Goal: Information Seeking & Learning: Learn about a topic

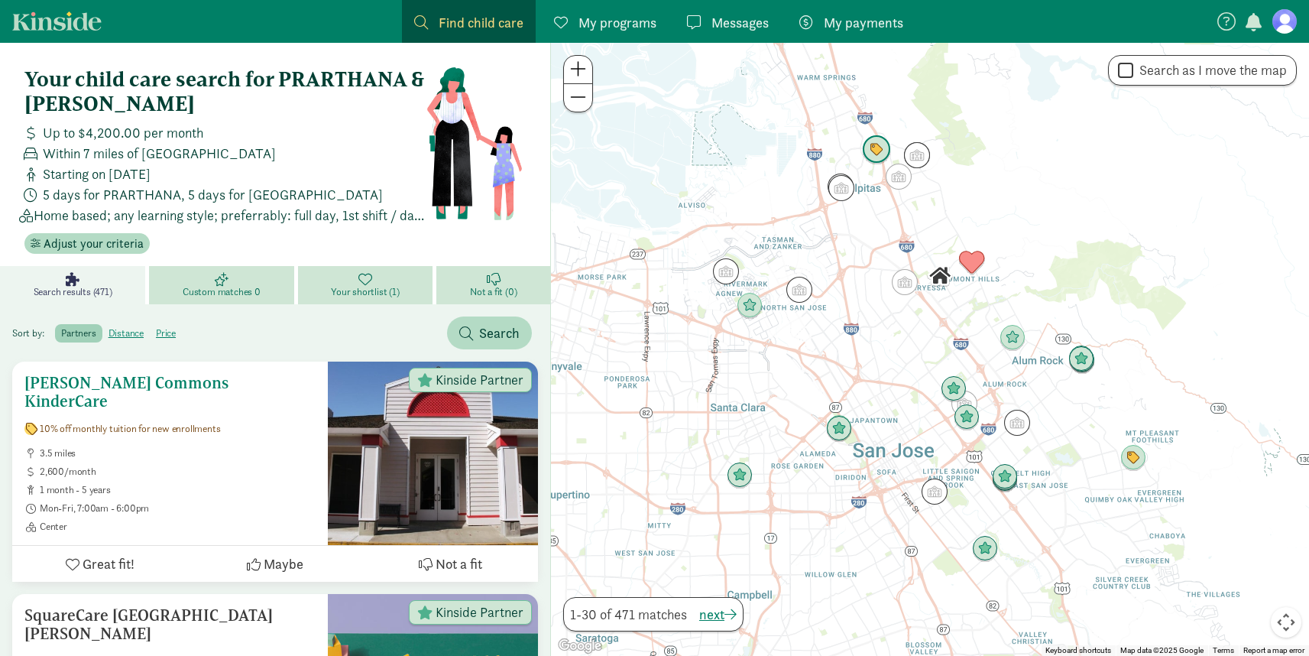
click at [261, 460] on ul "3.5 miles 2,600/month 1 month - 5 years Mon-Fri, 7:00am - 6:00pm Center" at bounding box center [169, 490] width 291 height 86
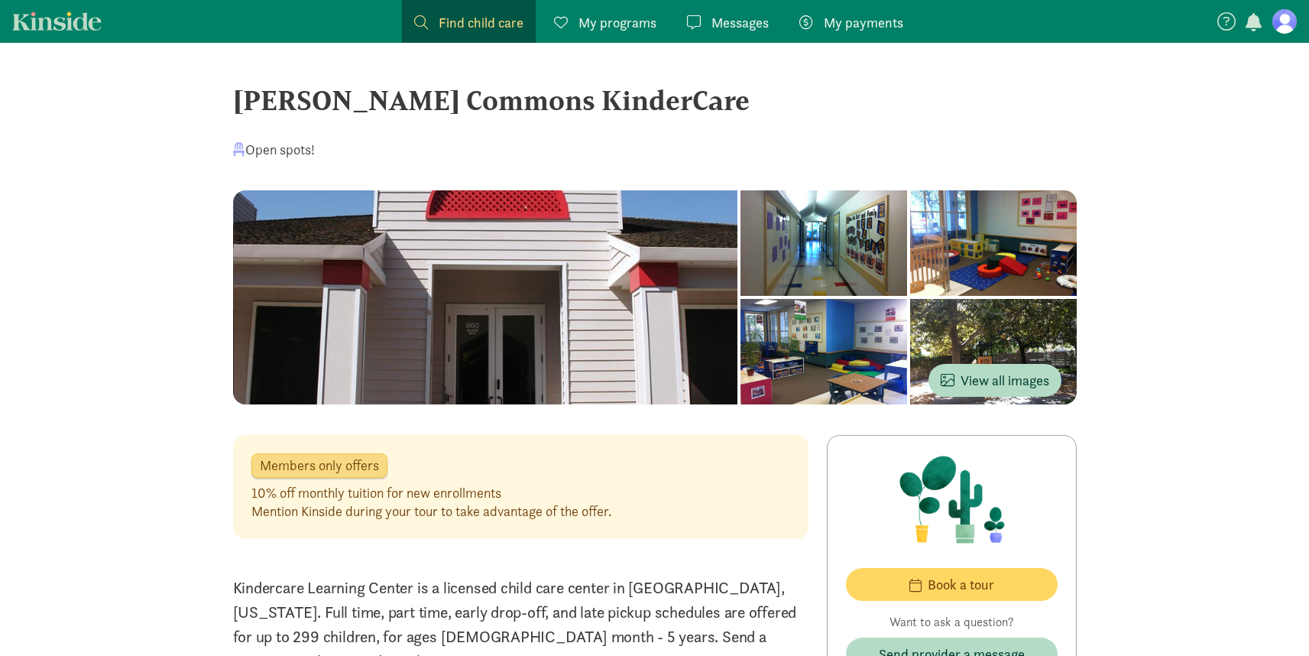
click at [792, 355] on div at bounding box center [824, 351] width 167 height 105
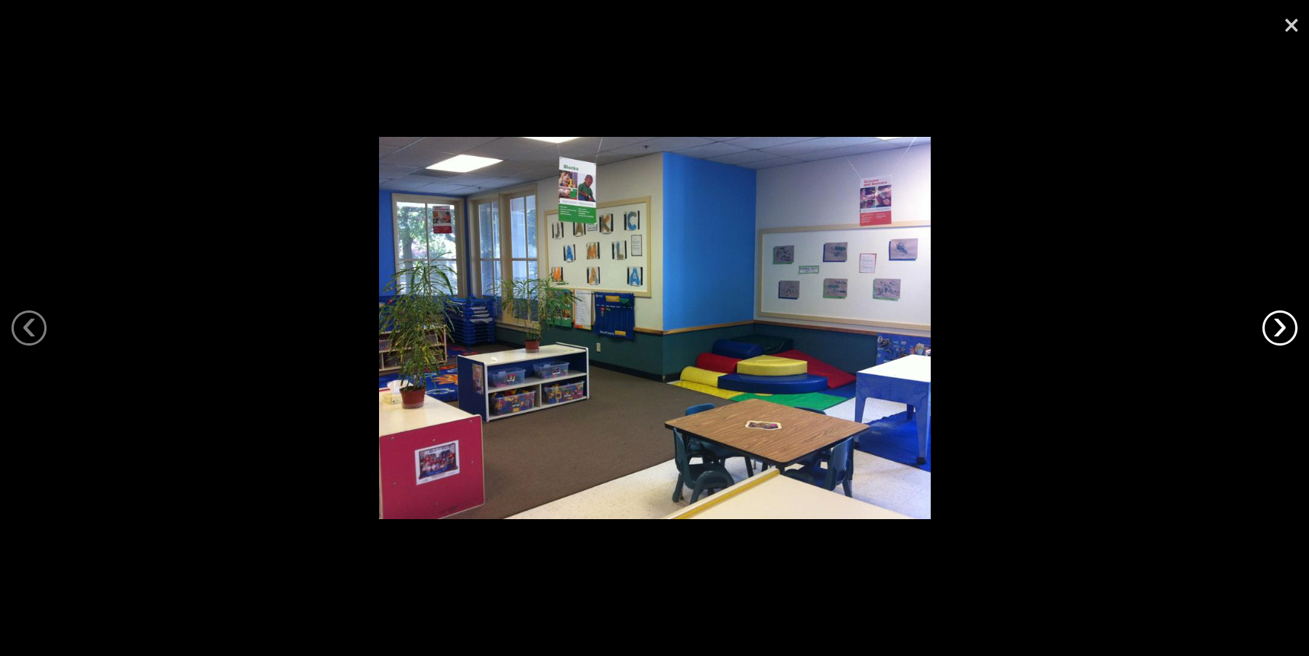
click at [1280, 336] on link "›" at bounding box center [1280, 327] width 35 height 35
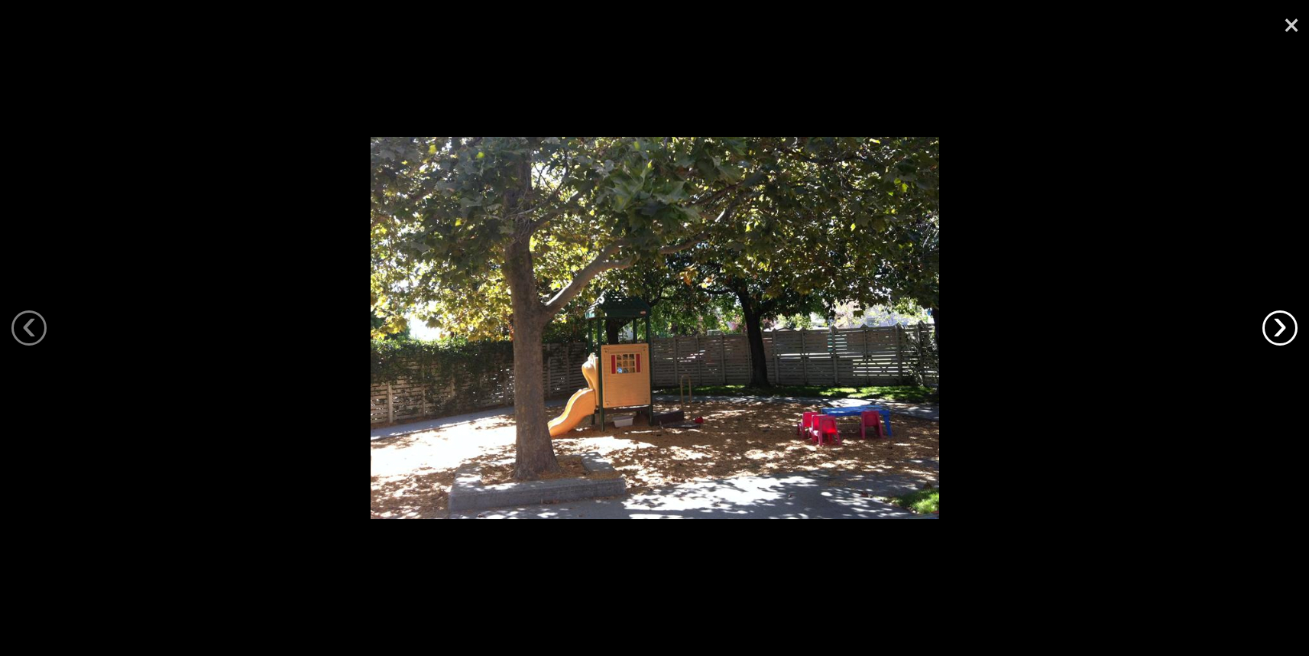
click at [1280, 336] on link "›" at bounding box center [1280, 327] width 35 height 35
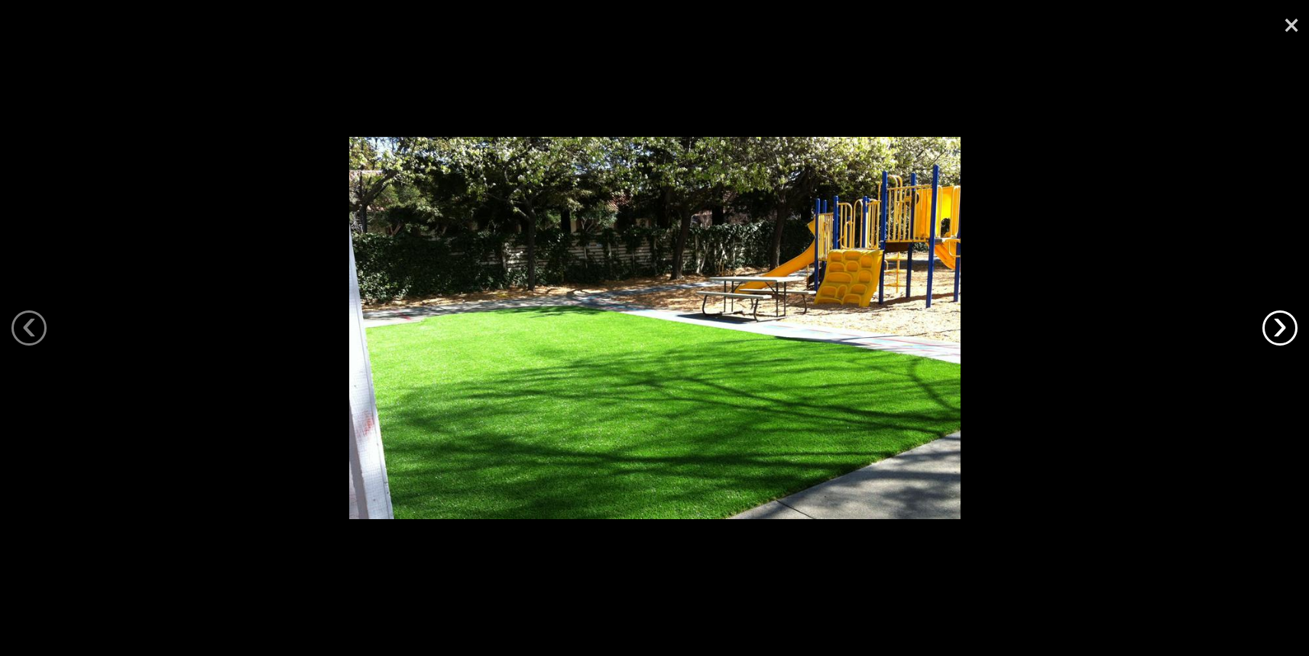
click at [1280, 336] on link "›" at bounding box center [1280, 327] width 35 height 35
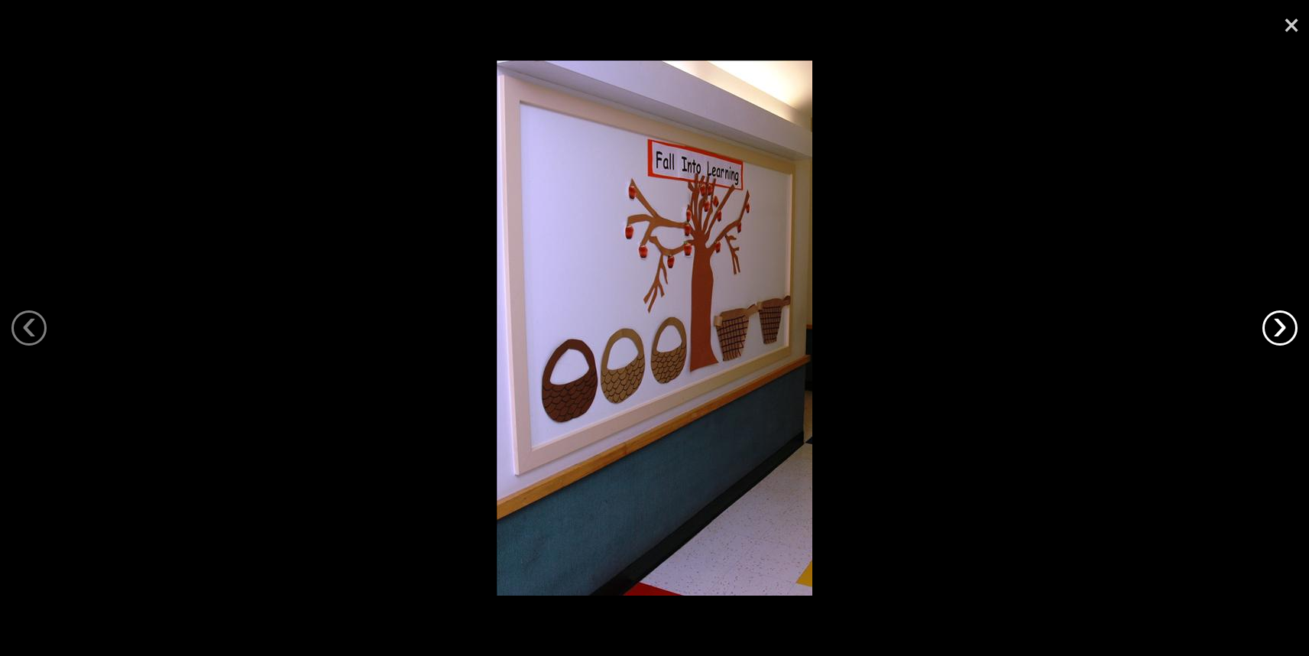
click at [1280, 336] on link "›" at bounding box center [1280, 327] width 35 height 35
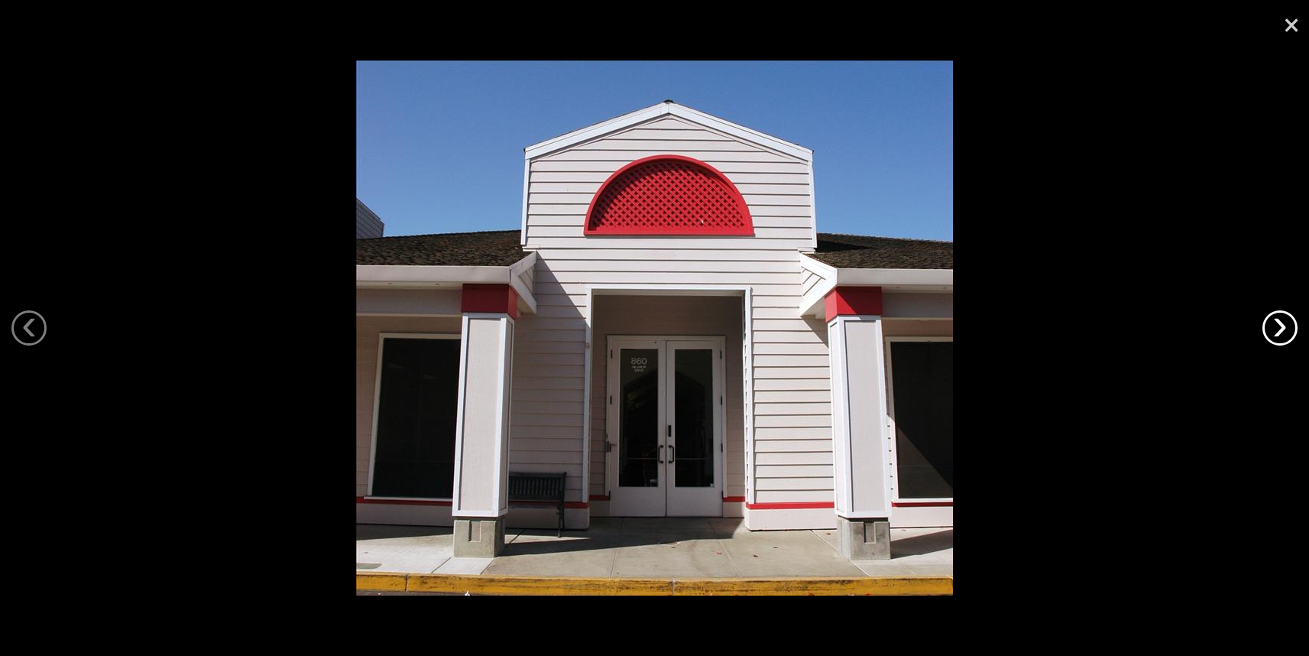
click at [1280, 336] on link "›" at bounding box center [1280, 327] width 35 height 35
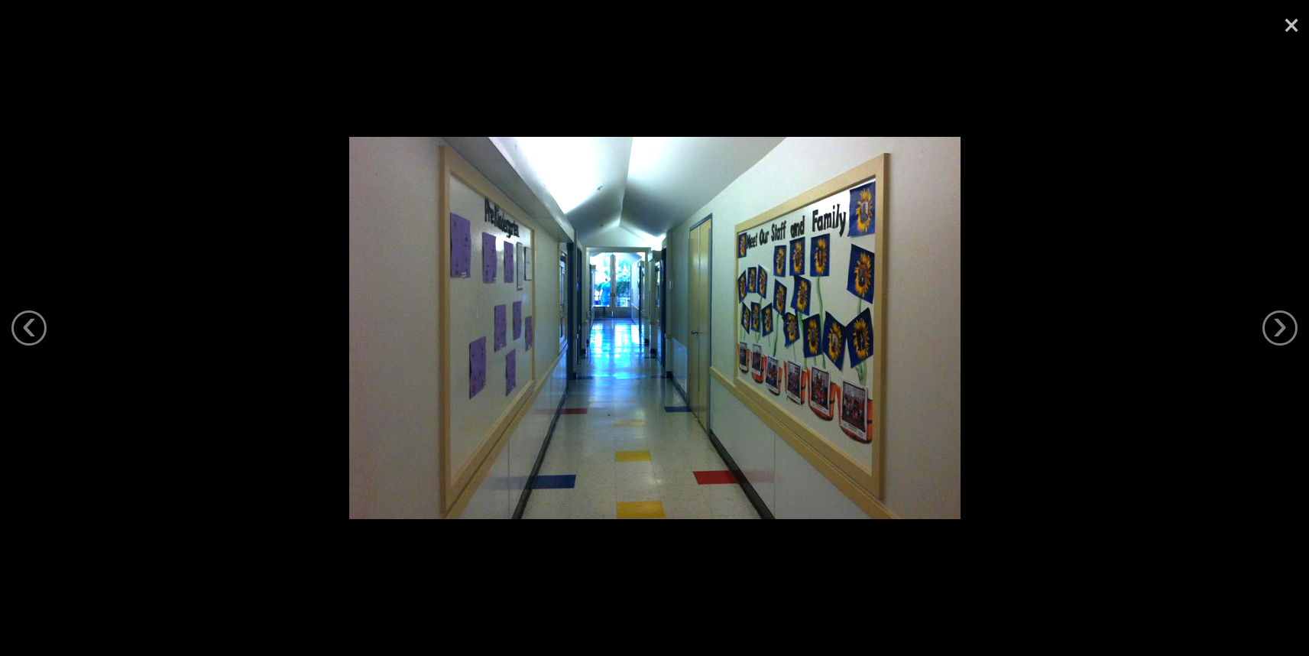
click at [1288, 32] on link "×" at bounding box center [1291, 23] width 35 height 46
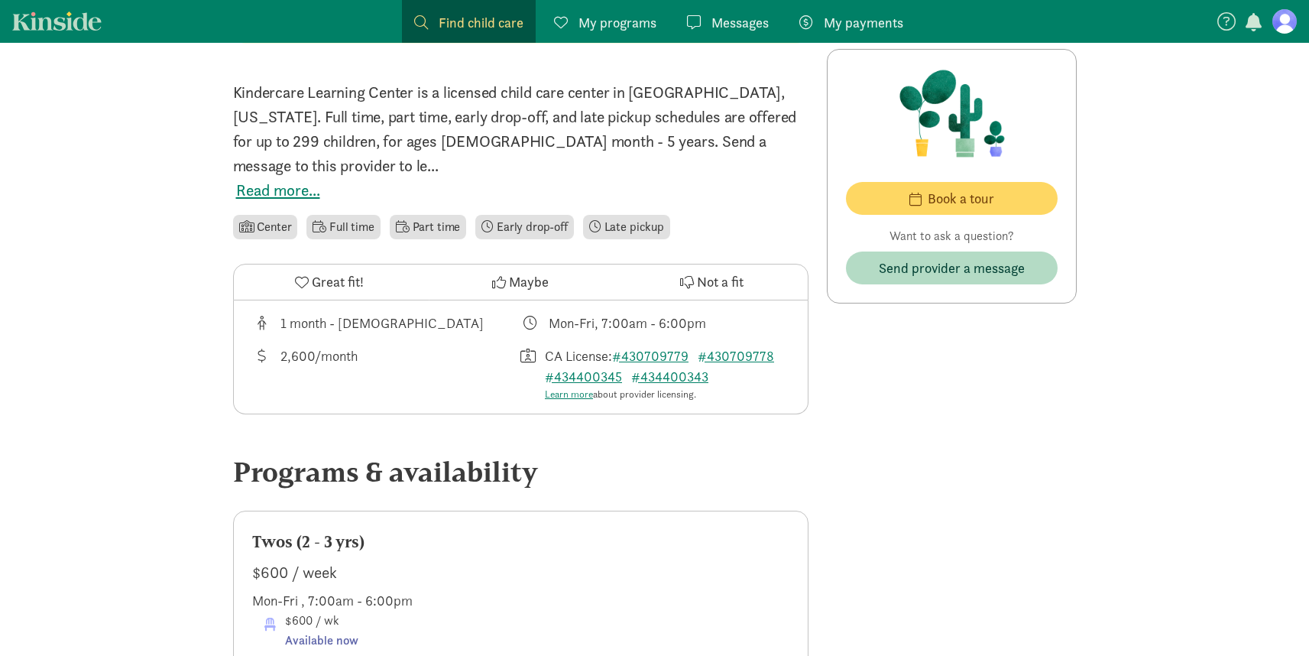
scroll to position [496, 0]
